Goal: Information Seeking & Learning: Check status

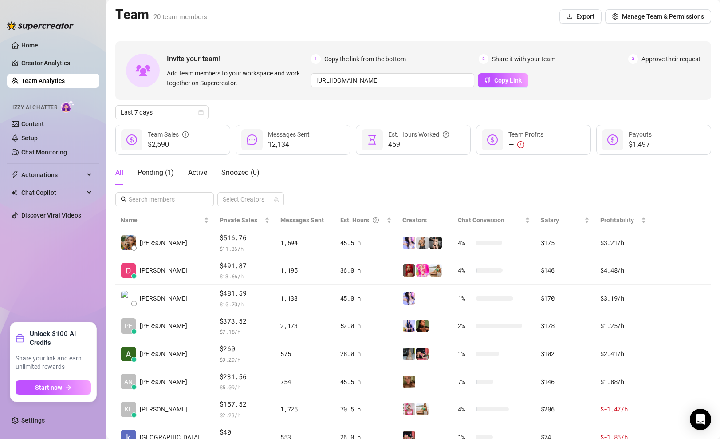
click at [339, 164] on div "All Pending ( 1 ) Active Snoozed ( 0 ) Select Creators" at bounding box center [413, 183] width 596 height 46
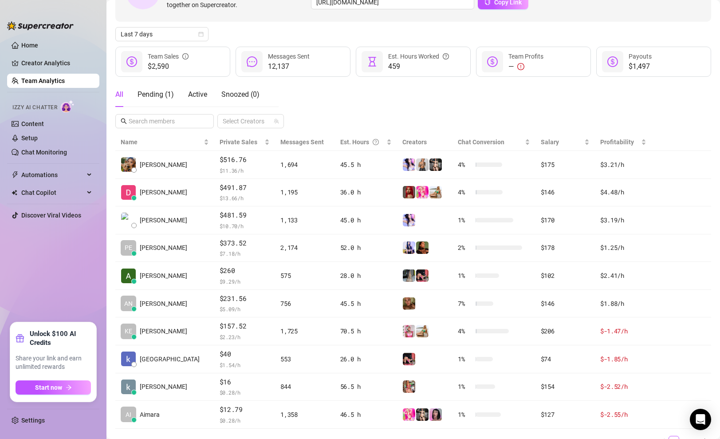
scroll to position [74, 0]
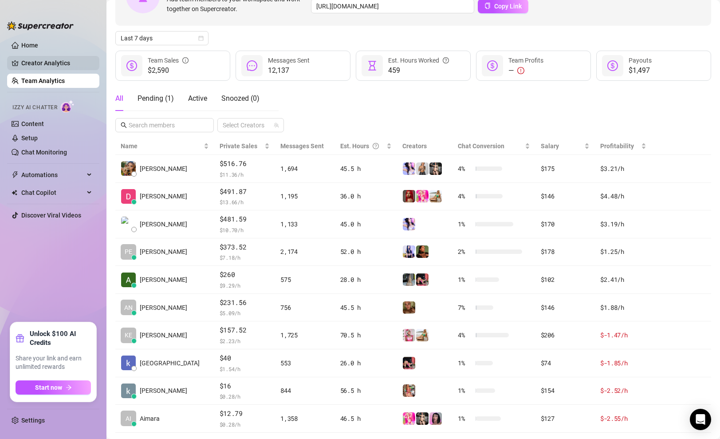
click at [53, 60] on link "Creator Analytics" at bounding box center [56, 63] width 71 height 14
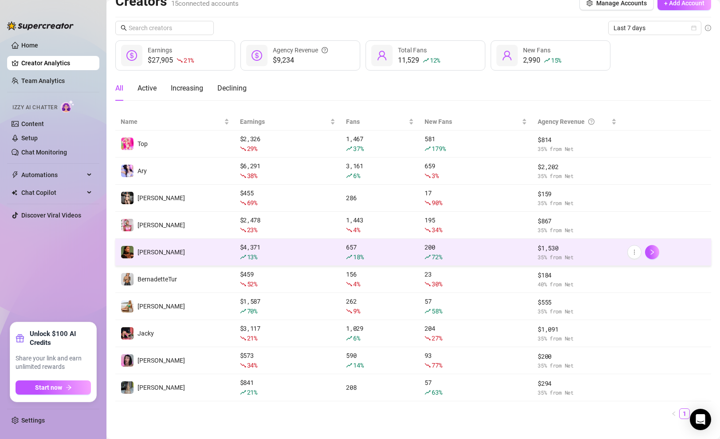
scroll to position [27, 0]
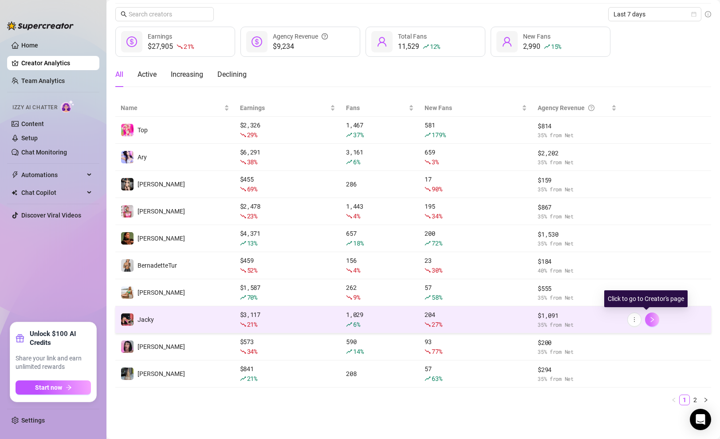
click at [649, 320] on icon "right" at bounding box center [652, 319] width 6 height 6
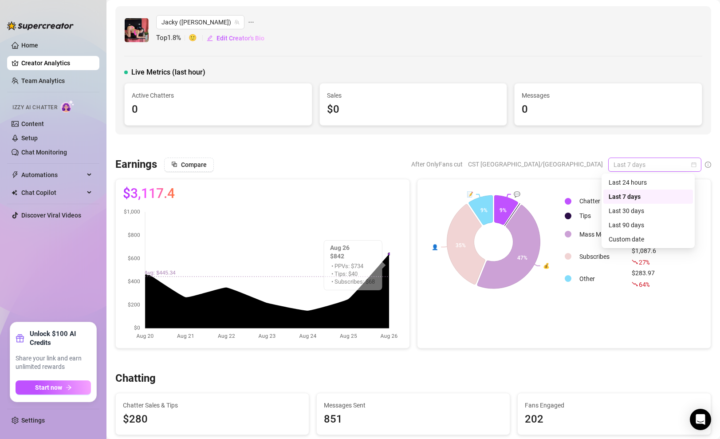
click at [679, 163] on span "Last 7 days" at bounding box center [655, 164] width 83 height 13
click at [643, 213] on div "Last 30 days" at bounding box center [648, 211] width 79 height 10
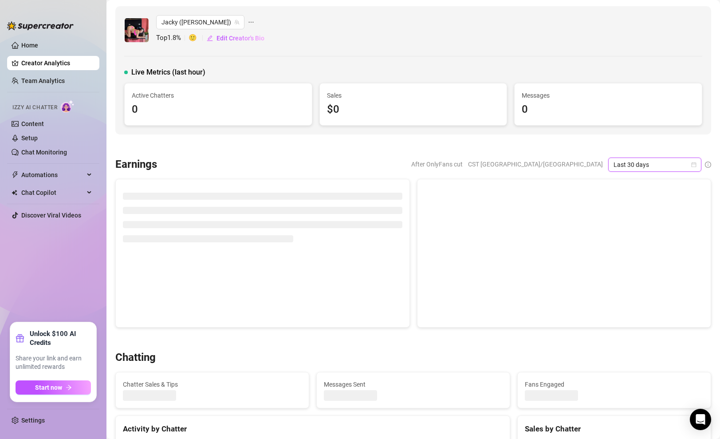
click at [638, 167] on span "Last 30 days" at bounding box center [655, 164] width 83 height 13
click at [630, 240] on div "Custom date" at bounding box center [648, 239] width 79 height 10
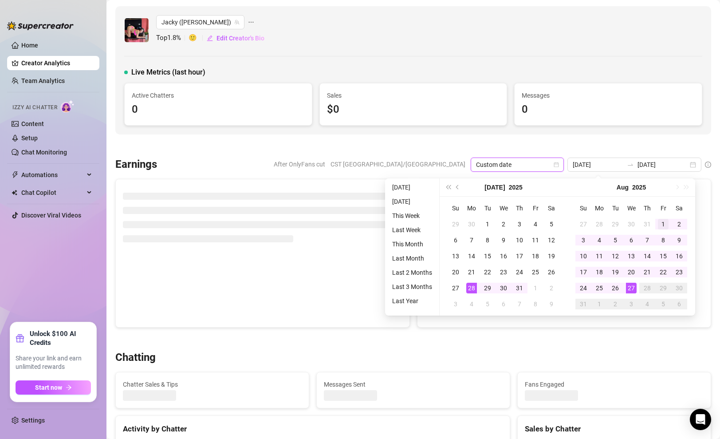
type input "[DATE]"
click at [663, 225] on div "1" at bounding box center [663, 224] width 11 height 11
type input "[DATE]"
click at [629, 287] on div "27" at bounding box center [631, 288] width 11 height 11
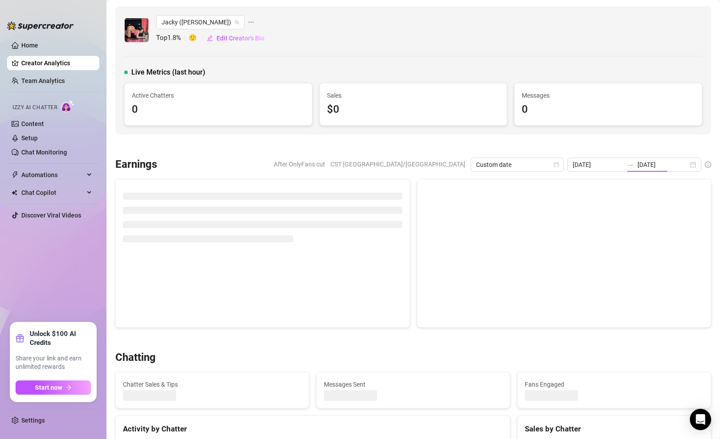
type input "[DATE]"
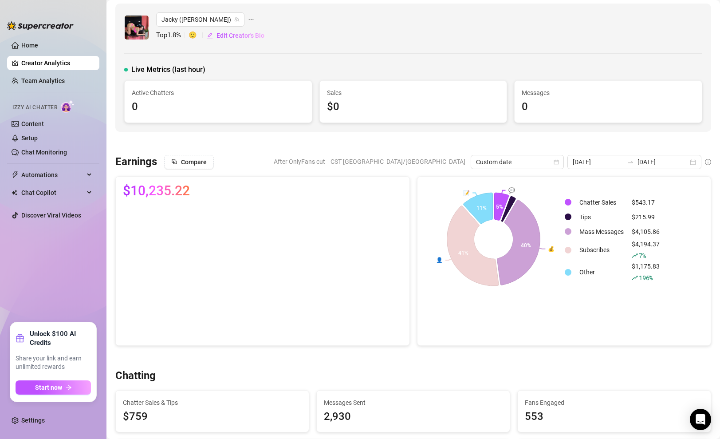
scroll to position [172, 0]
